Goal: Task Accomplishment & Management: Manage account settings

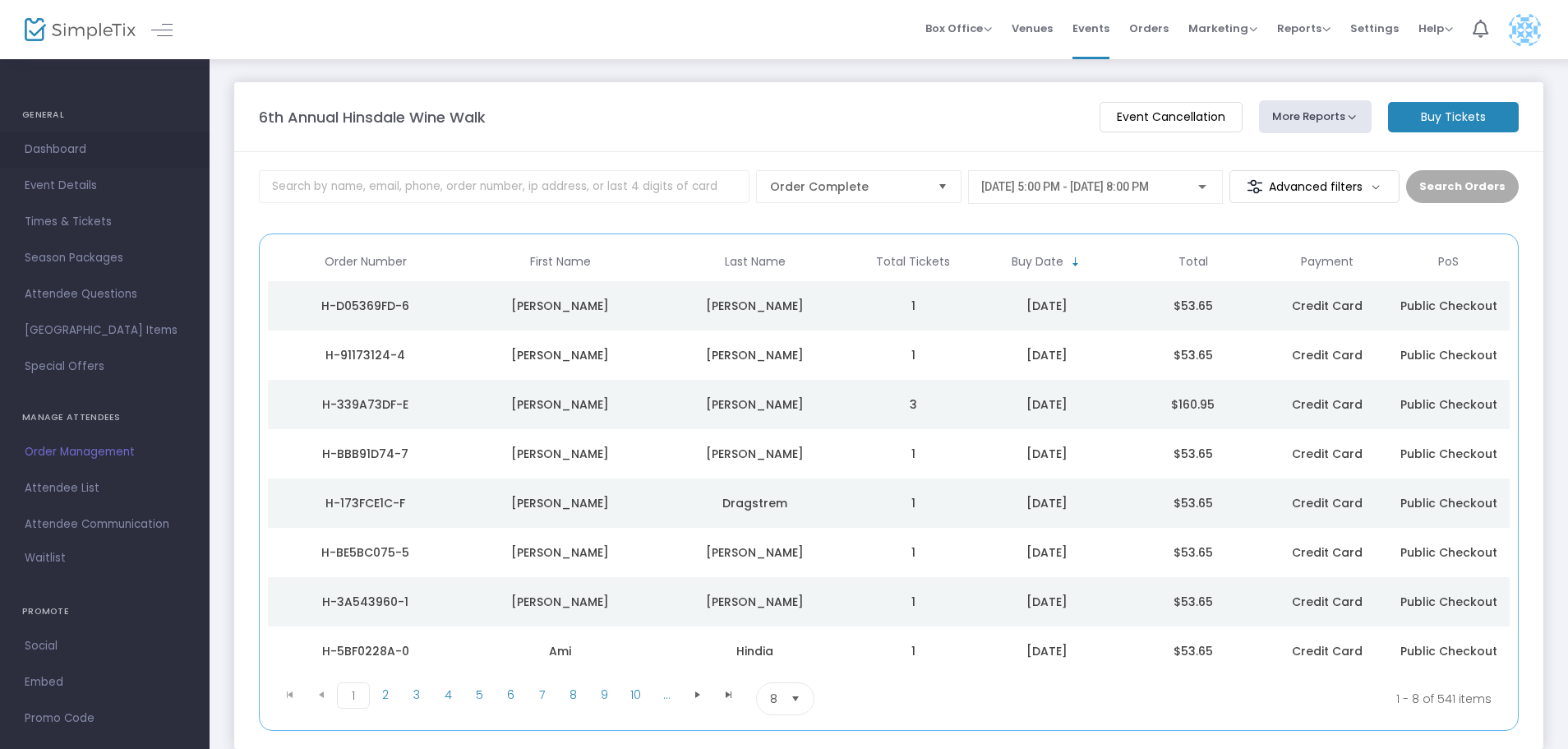
click at [49, 152] on span "Dashboard" at bounding box center [105, 149] width 160 height 21
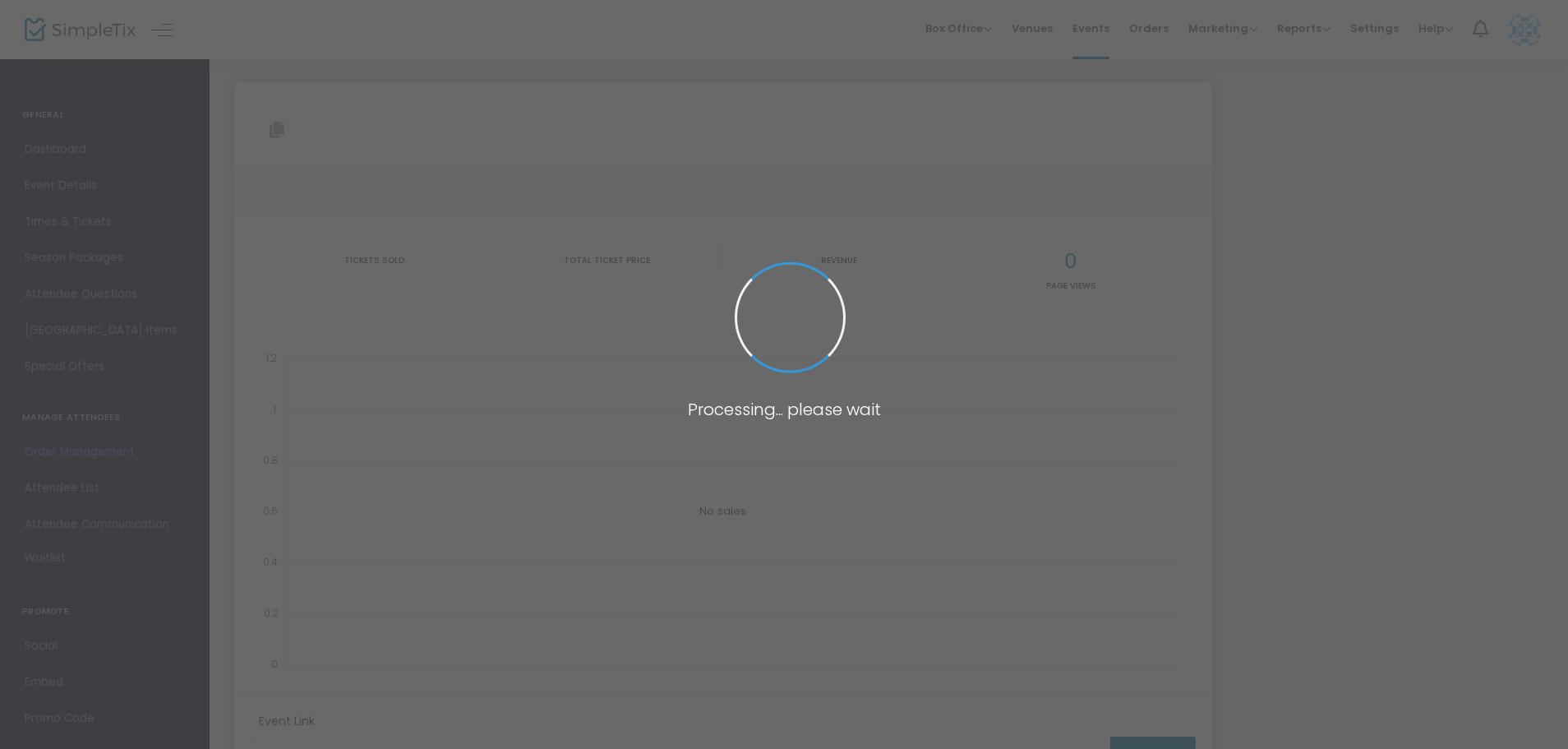
type input "[URL][DOMAIN_NAME]"
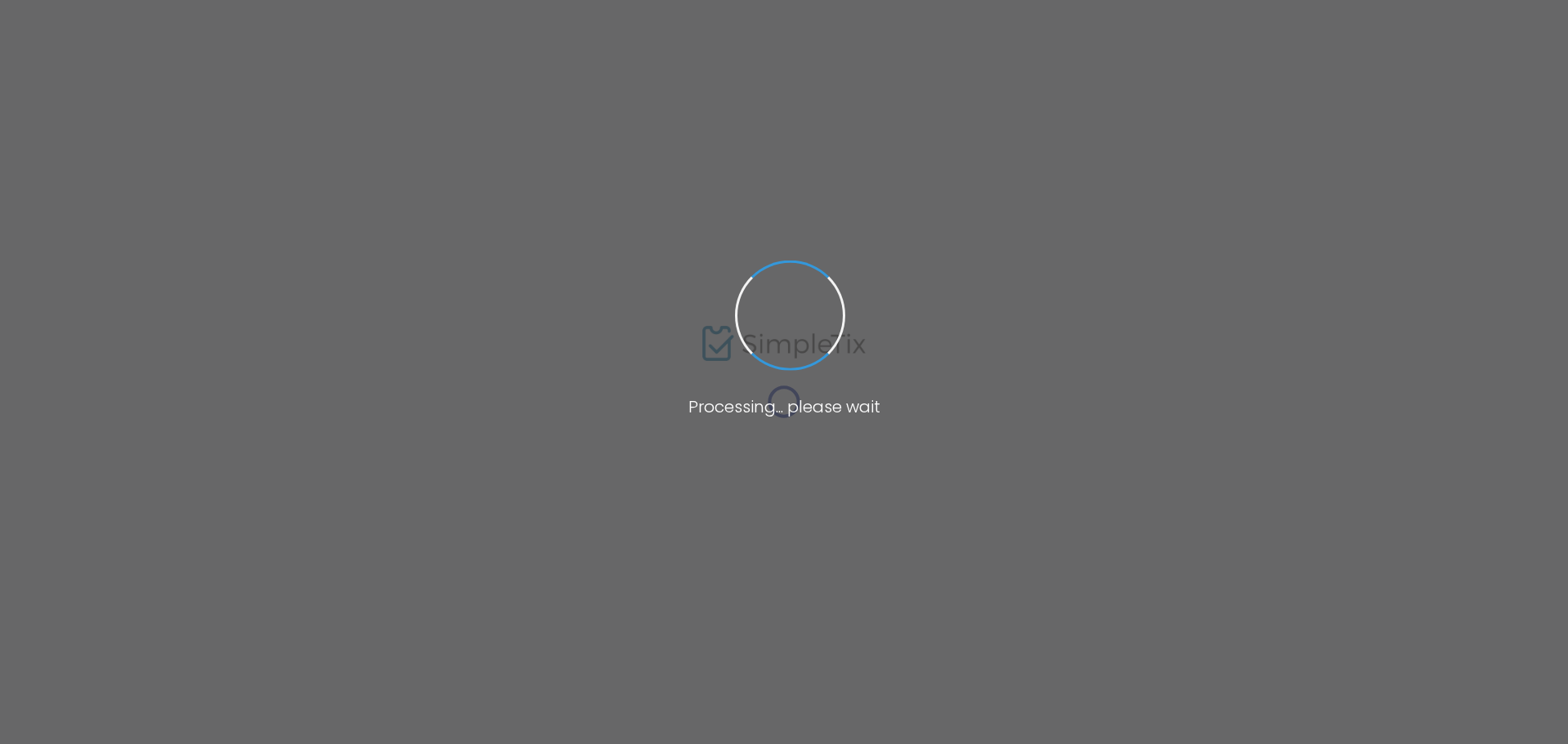
type input "[URL][DOMAIN_NAME]"
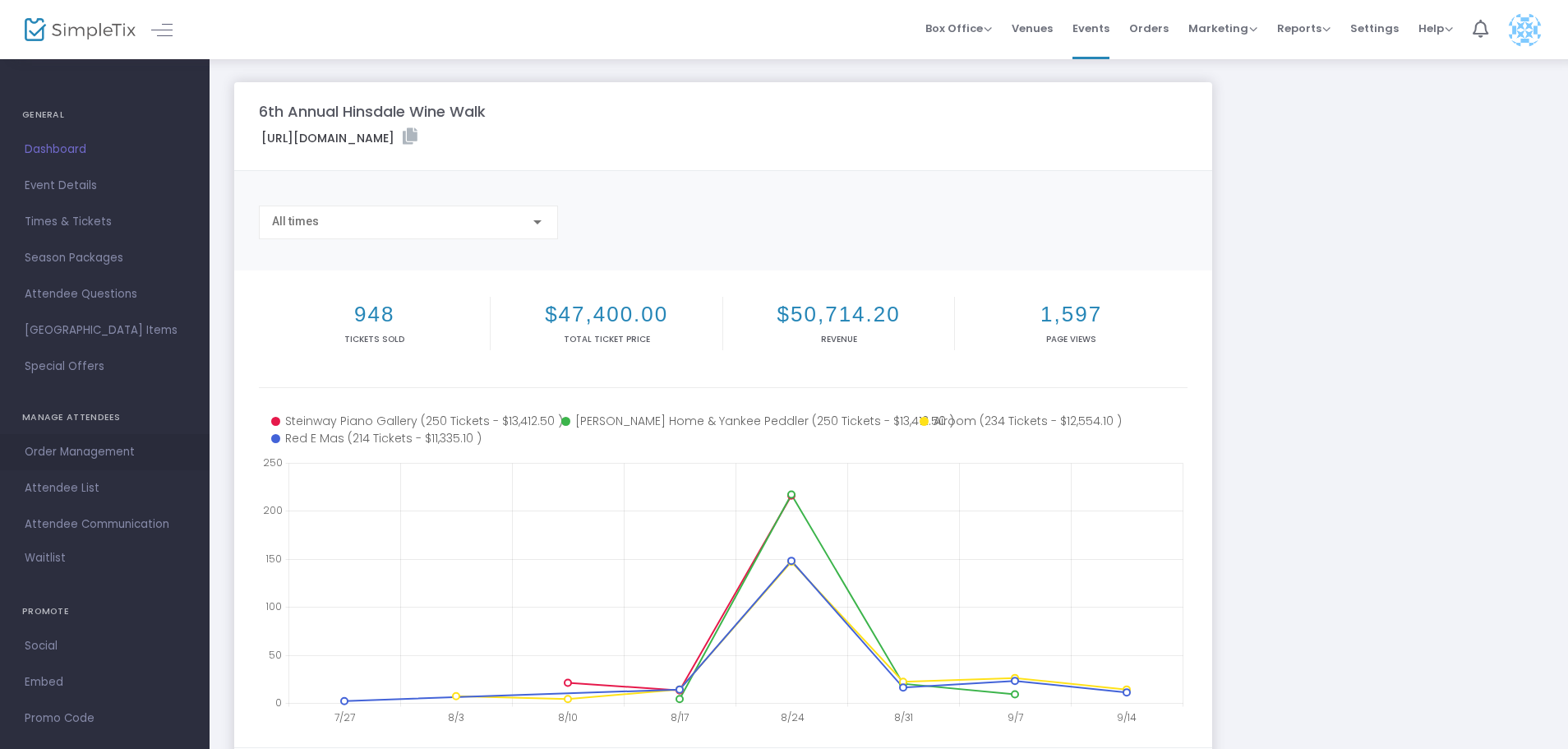
click at [107, 452] on span "Order Management" at bounding box center [105, 452] width 160 height 21
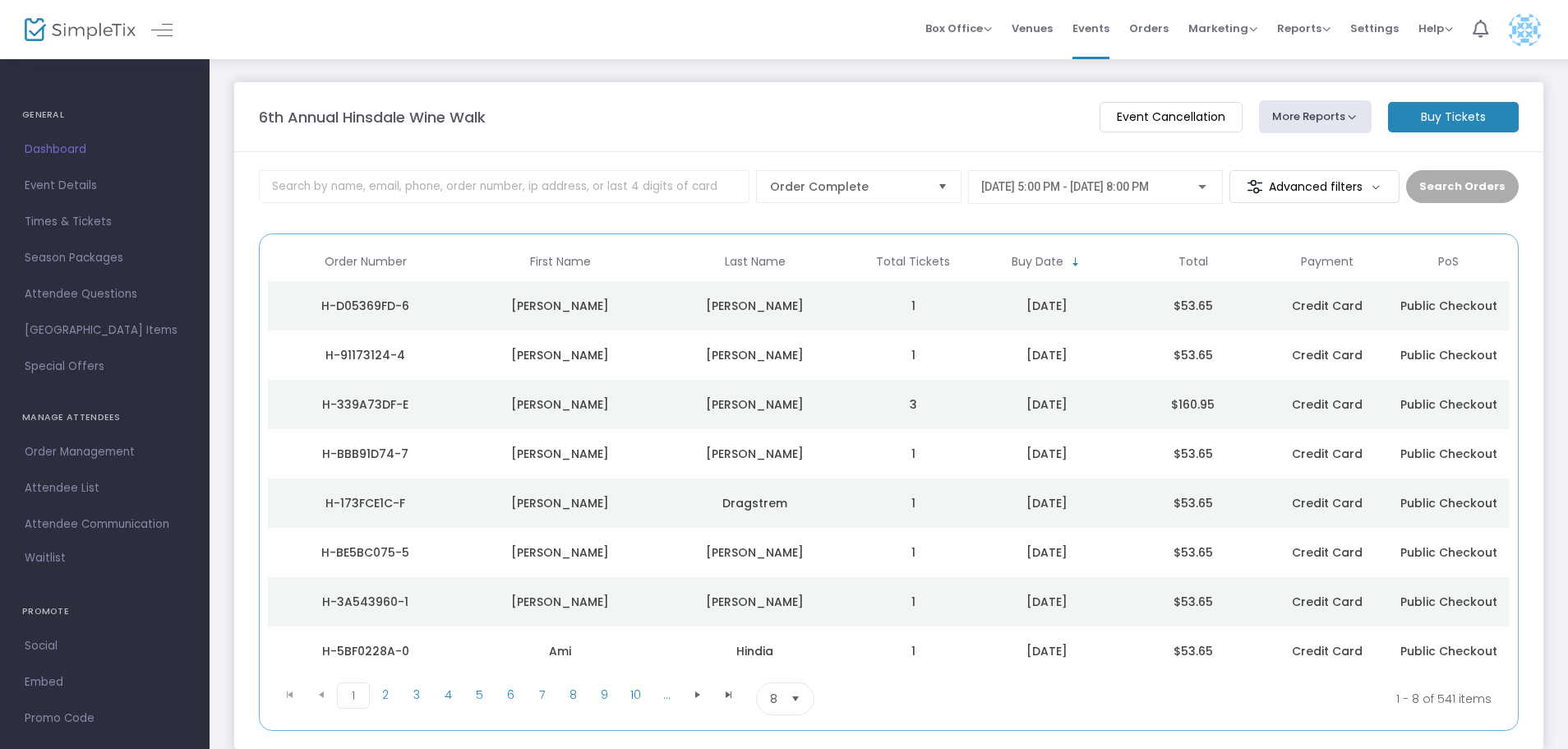
click at [395, 169] on m-panel-content "Order Complete 10/9/2025 @ 5:00 PM - 10/9/2025 @ 8:00 PM Advanced filters Searc…" at bounding box center [888, 450] width 1309 height 596
click at [390, 177] on input at bounding box center [504, 186] width 491 height 33
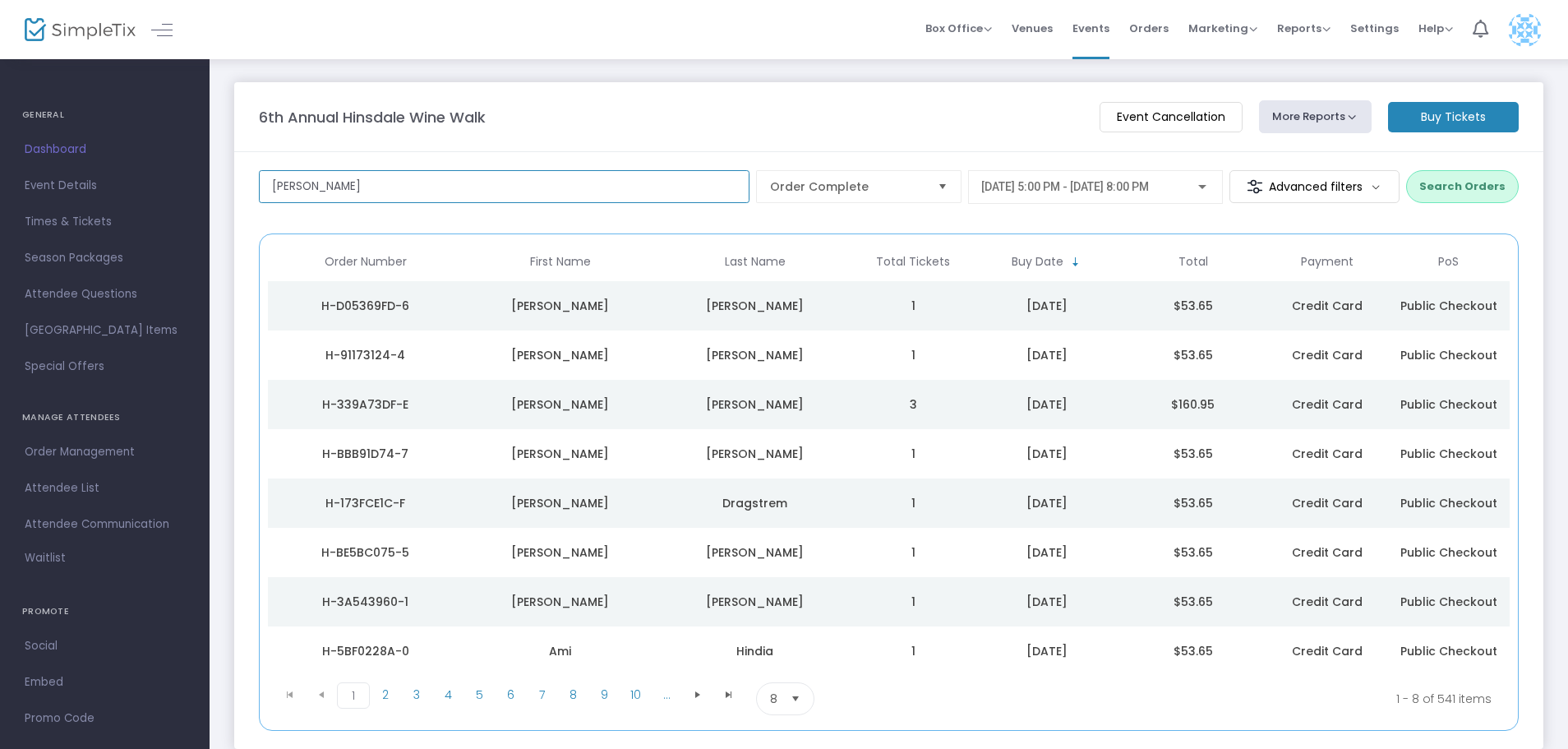
type input "adam"
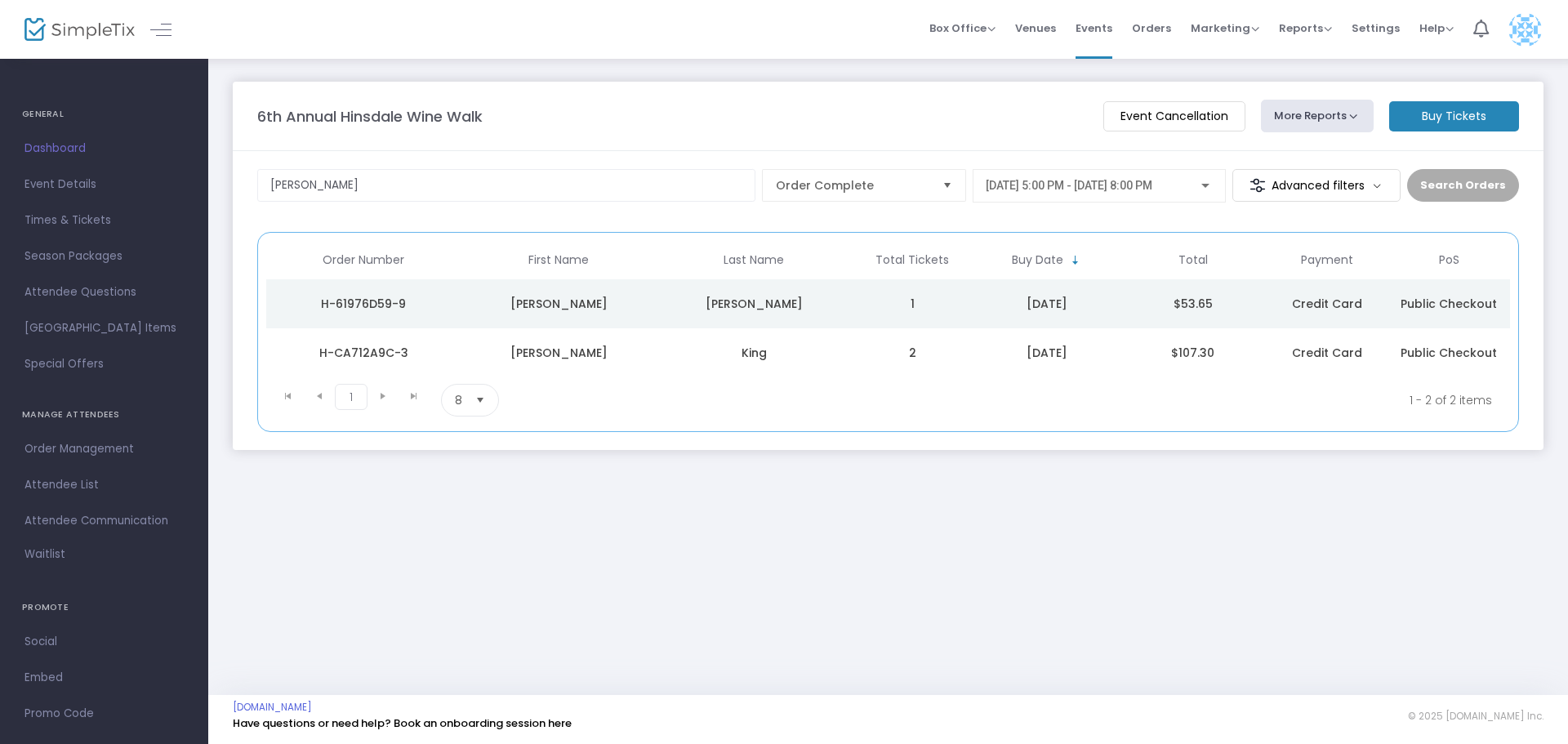
click at [875, 359] on td "2" at bounding box center [912, 353] width 121 height 49
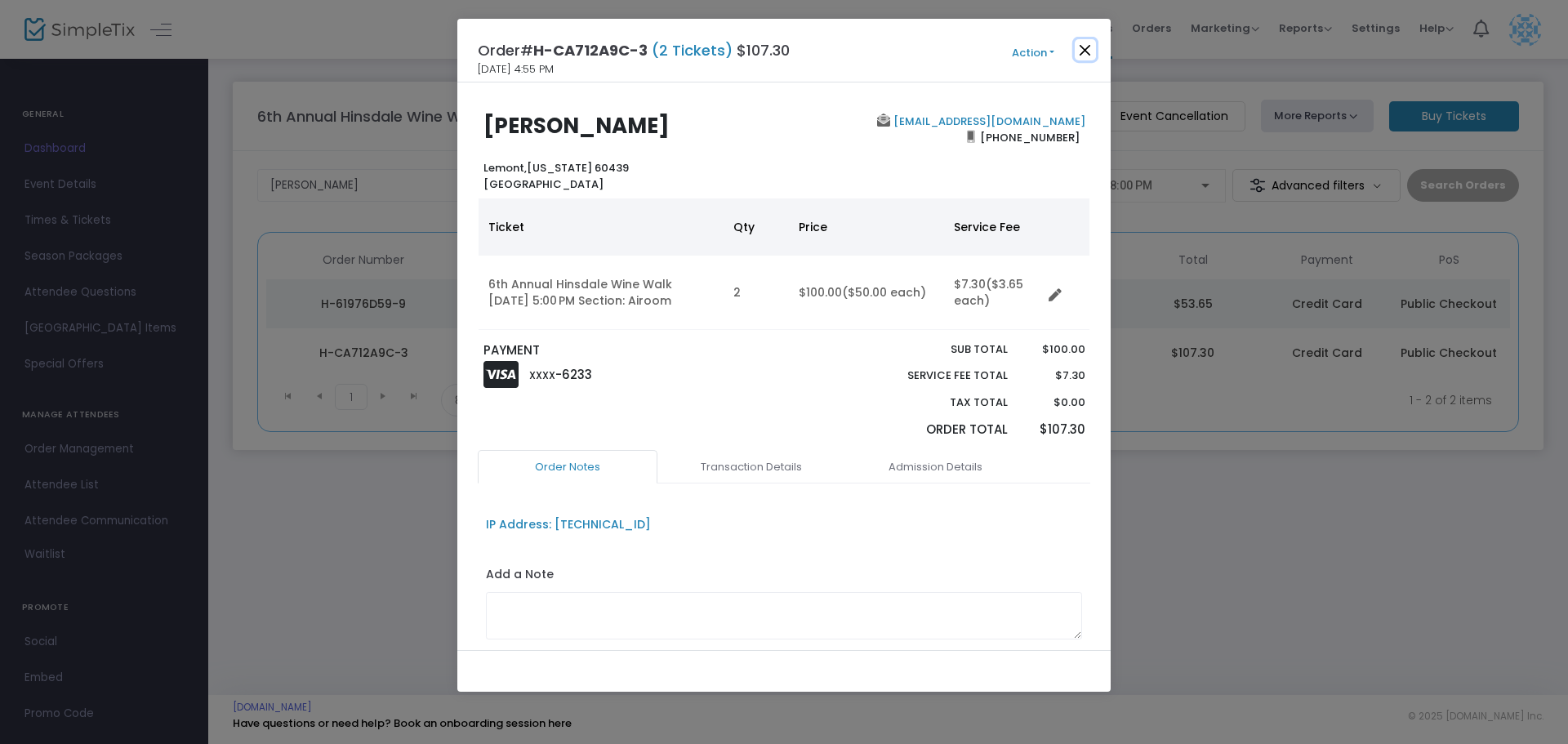
click at [1088, 46] on button "Close" at bounding box center [1085, 50] width 21 height 21
